Goal: Information Seeking & Learning: Learn about a topic

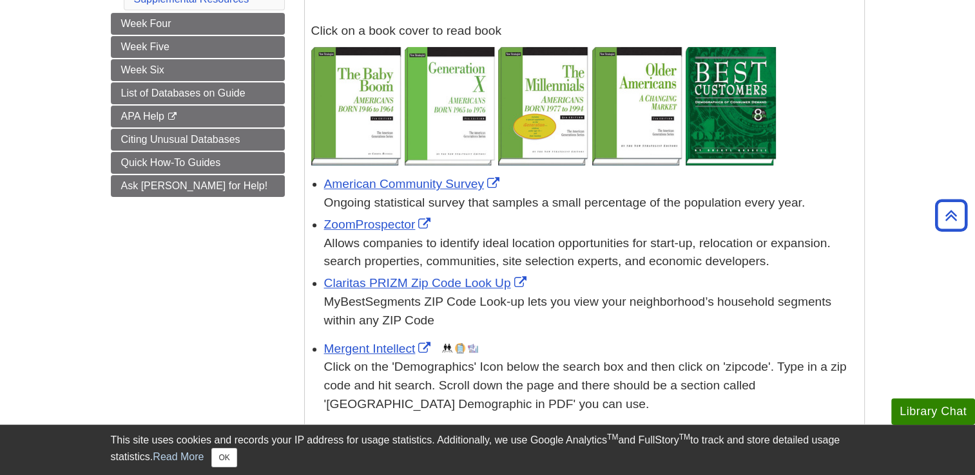
scroll to position [387, 0]
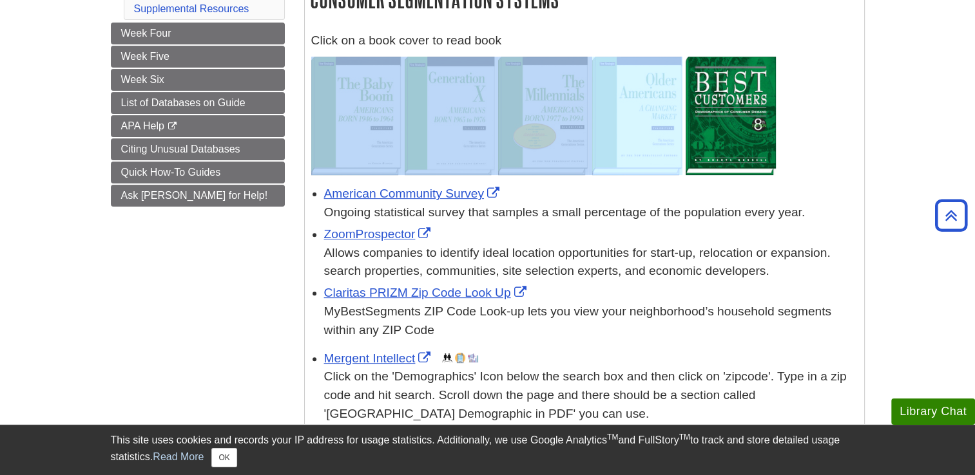
drag, startPoint x: 587, startPoint y: 28, endPoint x: 675, endPoint y: 82, distance: 103.5
click at [675, 82] on div "Click on a book cover to read book American Community Survey Ongoing statistica…" at bounding box center [584, 230] width 559 height 411
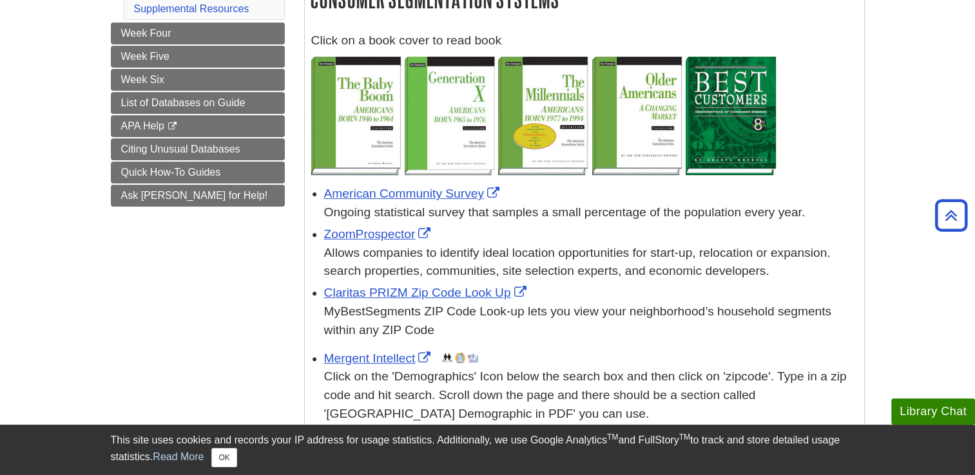
click at [691, 216] on div "Ongoing statistical survey that samples a small percentage of the population ev…" at bounding box center [590, 213] width 533 height 19
click at [646, 133] on img at bounding box center [637, 116] width 90 height 119
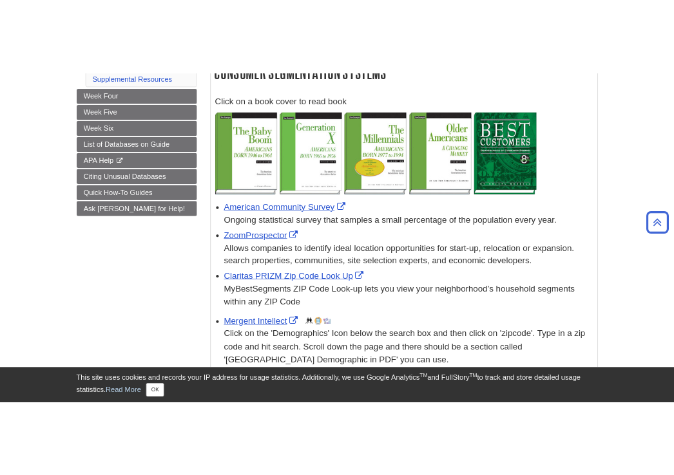
scroll to position [526, 0]
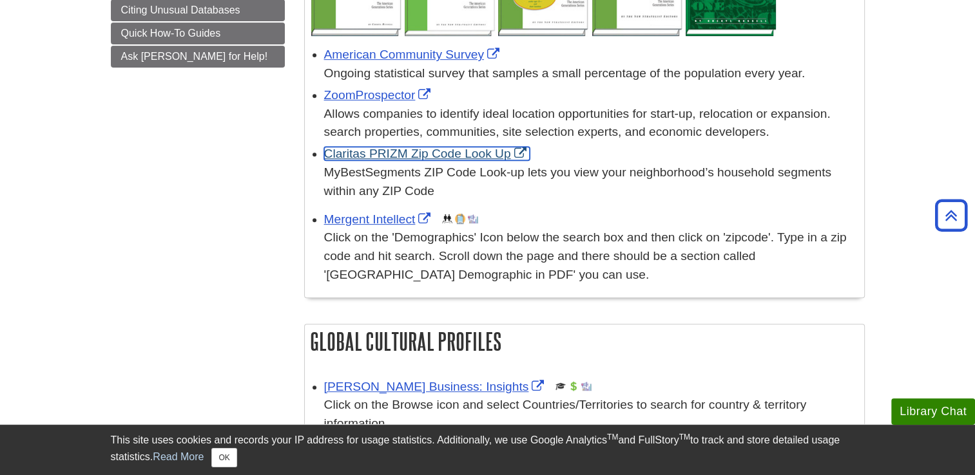
click at [405, 155] on link "Claritas PRIZM Zip Code Look Up" at bounding box center [427, 154] width 206 height 14
